Goal: Navigation & Orientation: Find specific page/section

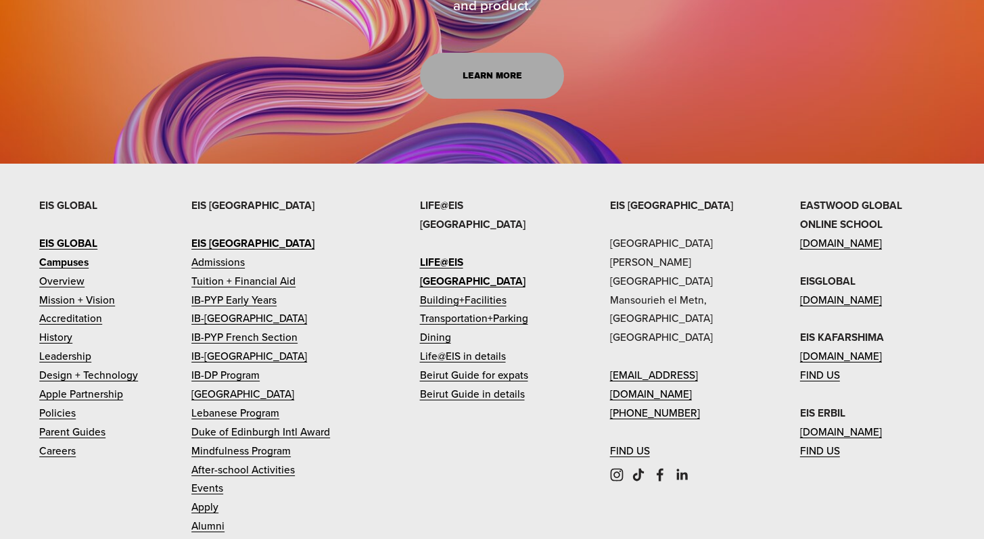
scroll to position [2615, 0]
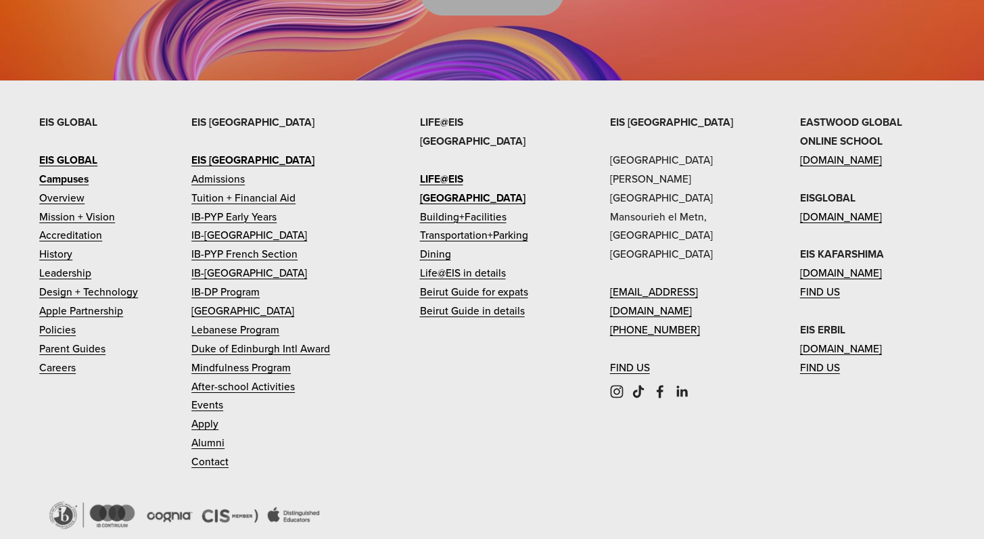
click at [68, 283] on link "Design + Technology" at bounding box center [88, 292] width 99 height 19
click at [239, 283] on link "IB-DP Program" at bounding box center [225, 292] width 68 height 19
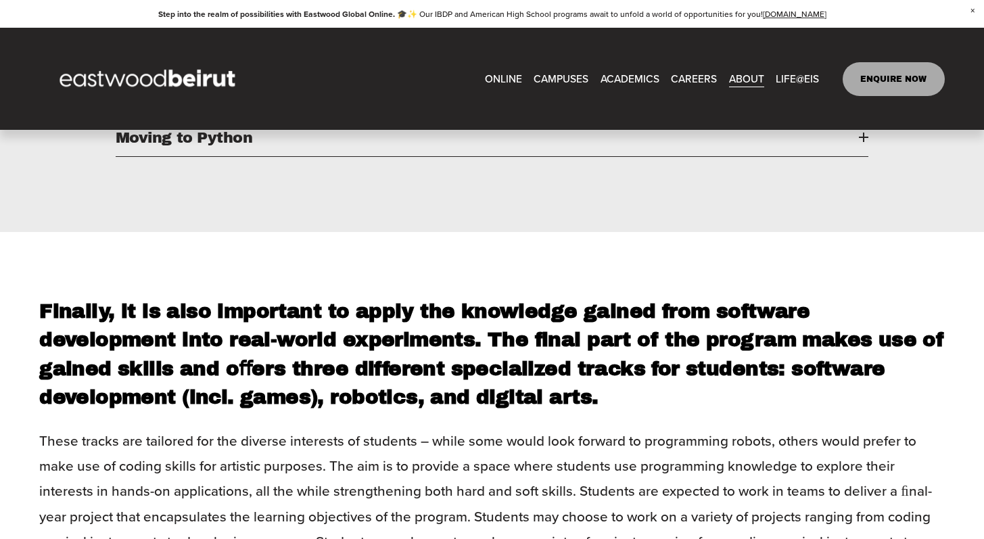
scroll to position [1640, 0]
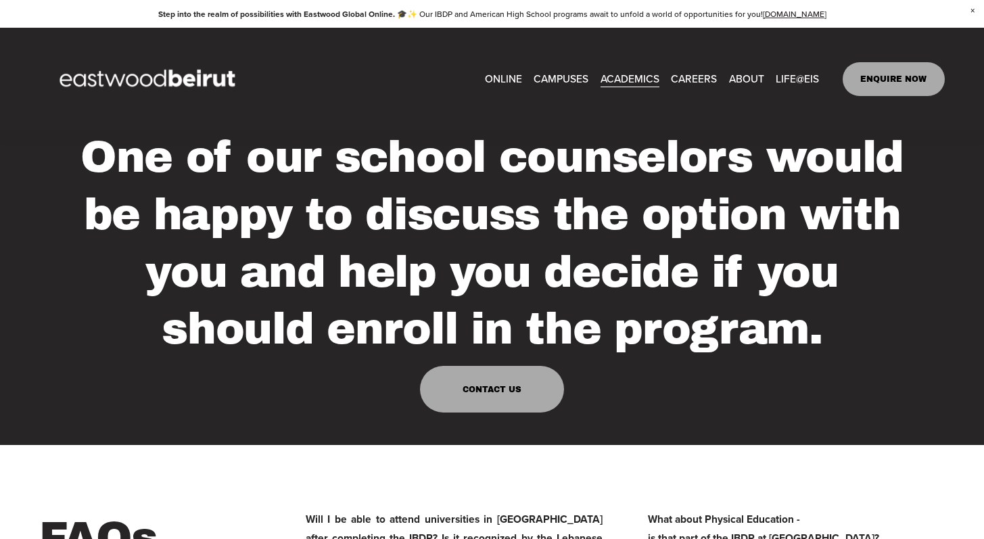
scroll to position [4343, 0]
